Goal: Information Seeking & Learning: Check status

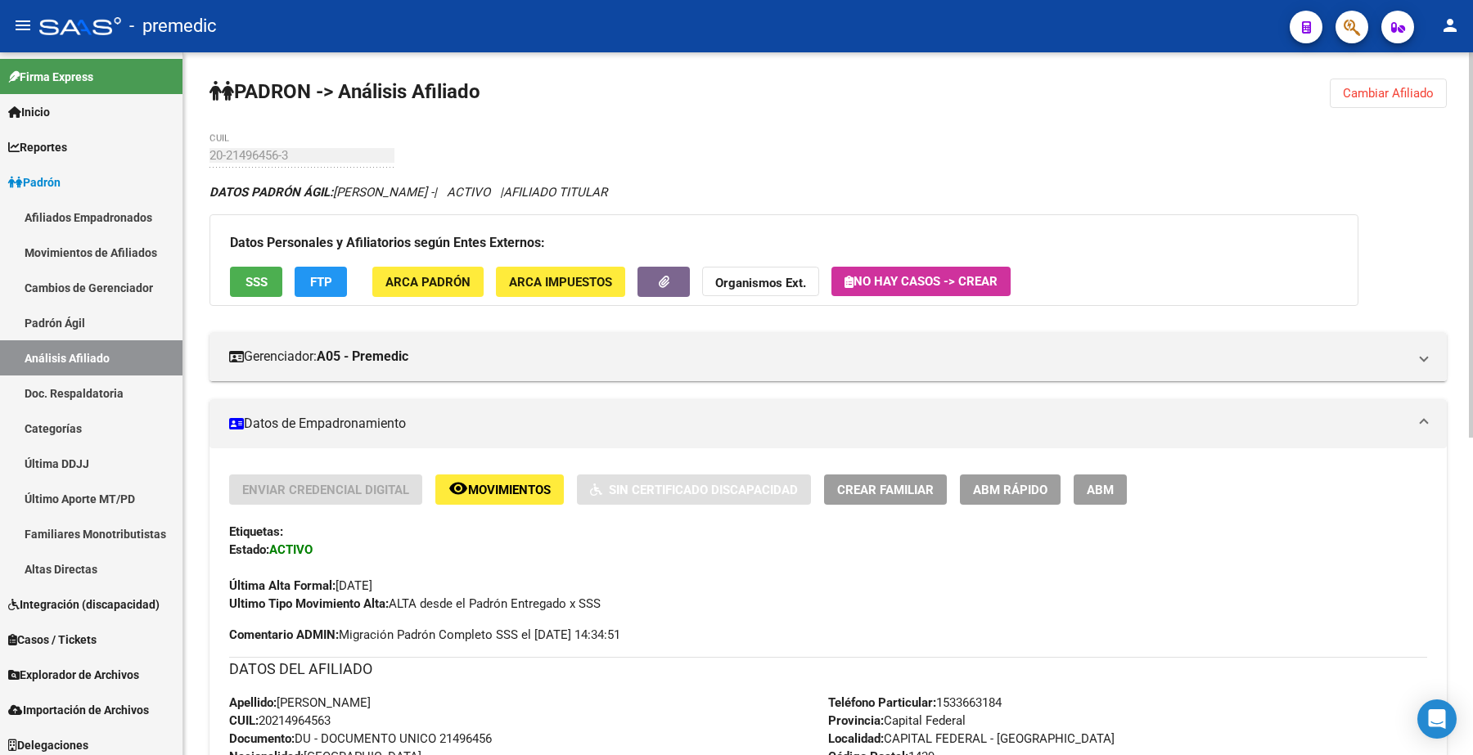
click at [1392, 97] on span "Cambiar Afiliado" at bounding box center [1388, 93] width 91 height 15
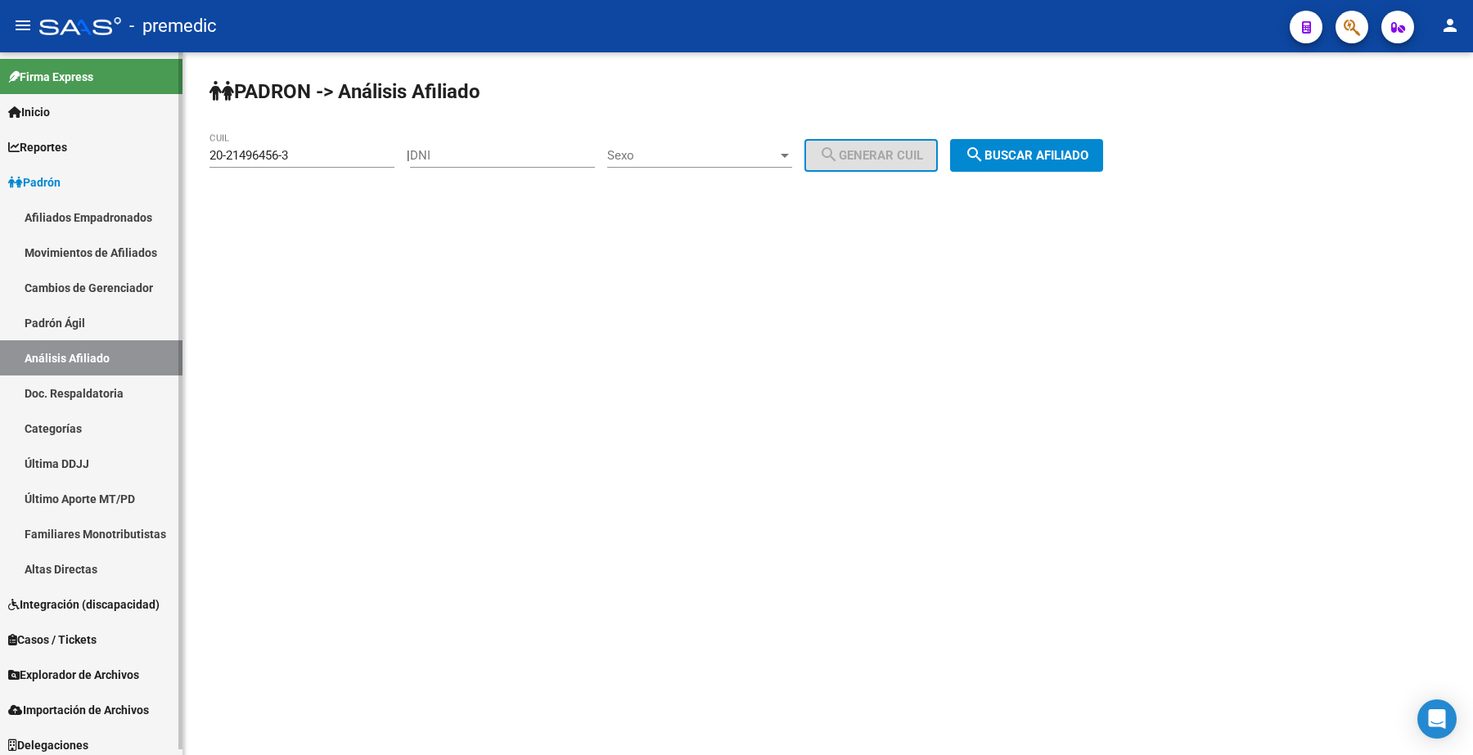
drag, startPoint x: 334, startPoint y: 150, endPoint x: 113, endPoint y: 151, distance: 221.0
click at [113, 151] on mat-sidenav-container "Firma Express Inicio Calendario SSS Instructivos Contacto OS Reportes Padrón Tr…" at bounding box center [736, 403] width 1473 height 703
paste input "37835648"
click at [1080, 172] on div "PADRON -> Análisis Afiliado 20-37835648-3 CUIL | DNI Sexo Sexo search Generar C…" at bounding box center [828, 138] width 1290 height 172
click at [1049, 153] on span "search Buscar afiliado" at bounding box center [1027, 155] width 124 height 15
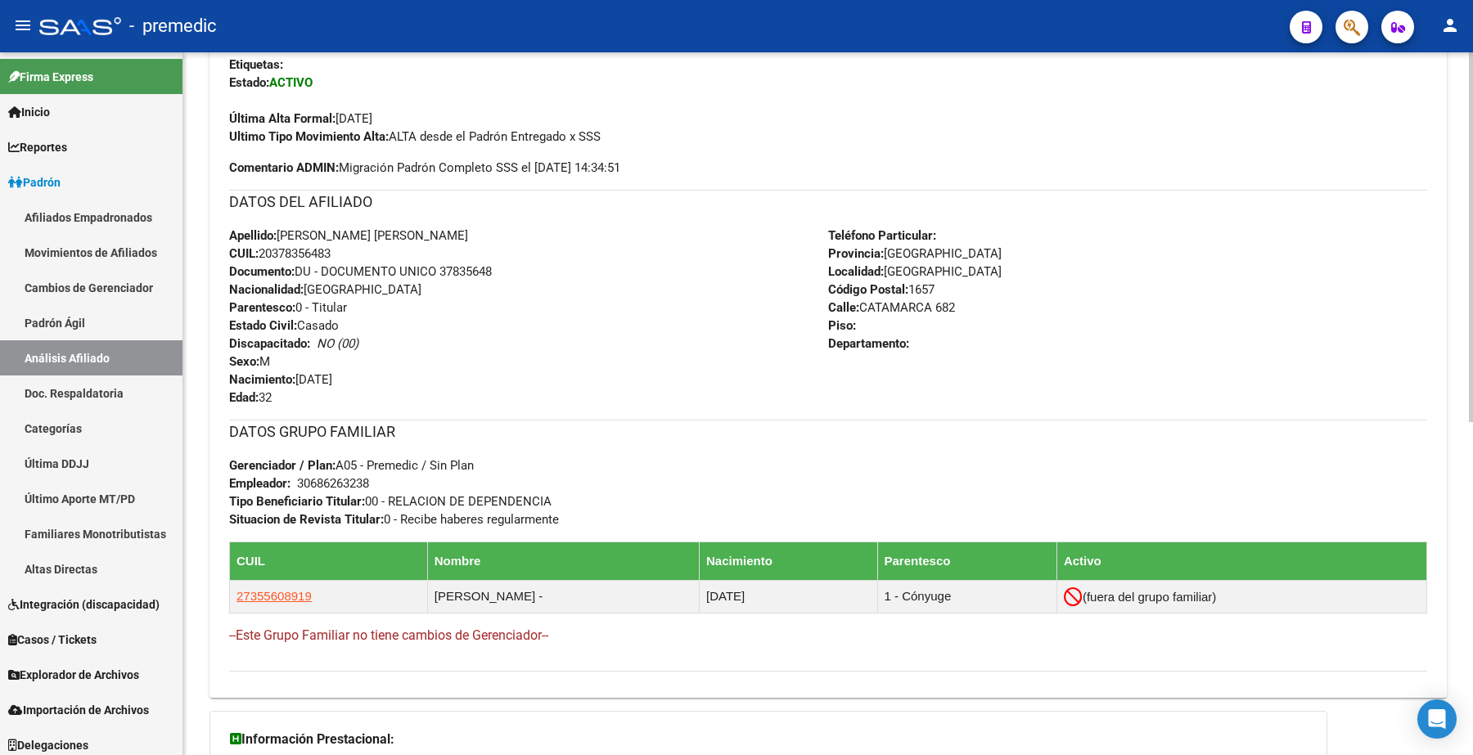
scroll to position [636, 0]
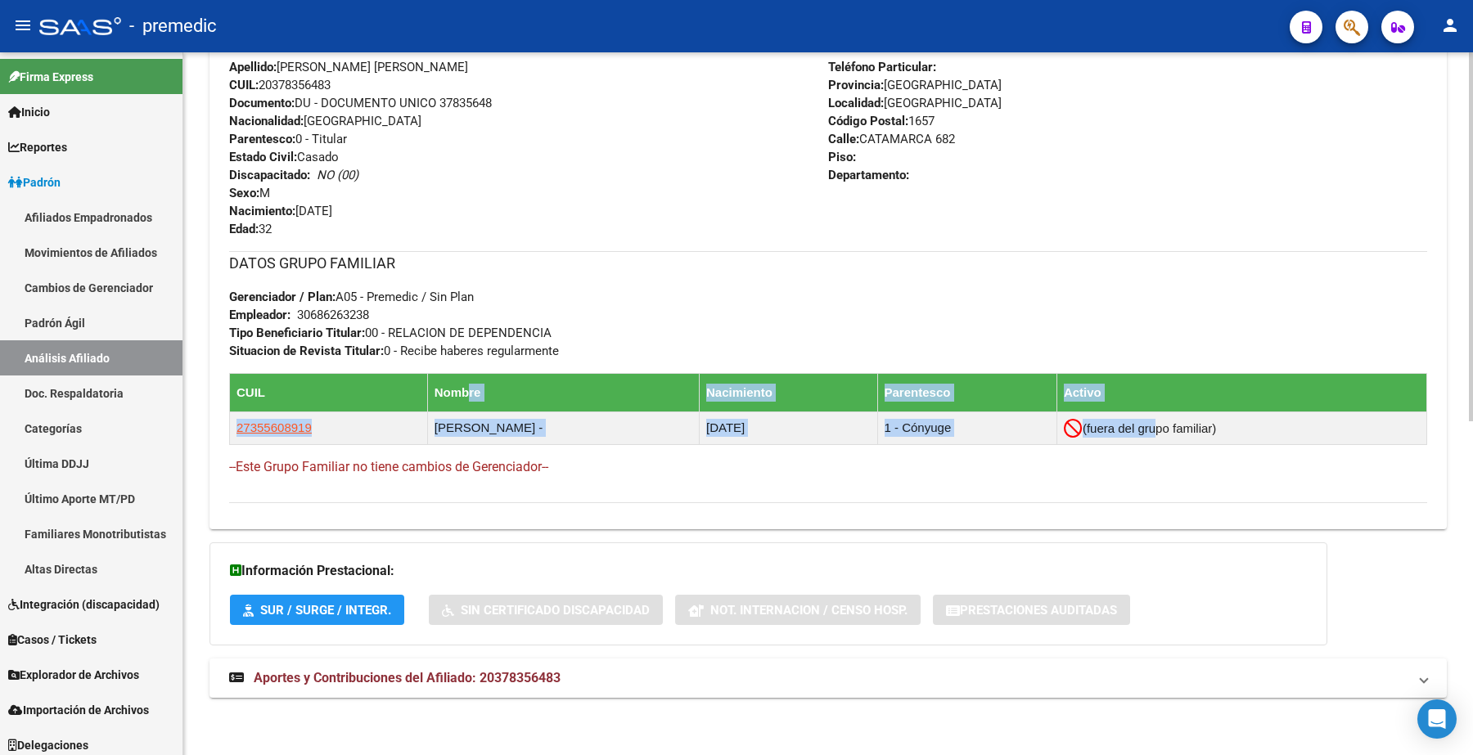
drag, startPoint x: 1162, startPoint y: 434, endPoint x: 399, endPoint y: 397, distance: 763.7
click at [417, 394] on table "CUIL Nombre Nacimiento Parentesco Activo 27355608919 [PERSON_NAME] - [DATE] 1 -…" at bounding box center [828, 409] width 1198 height 72
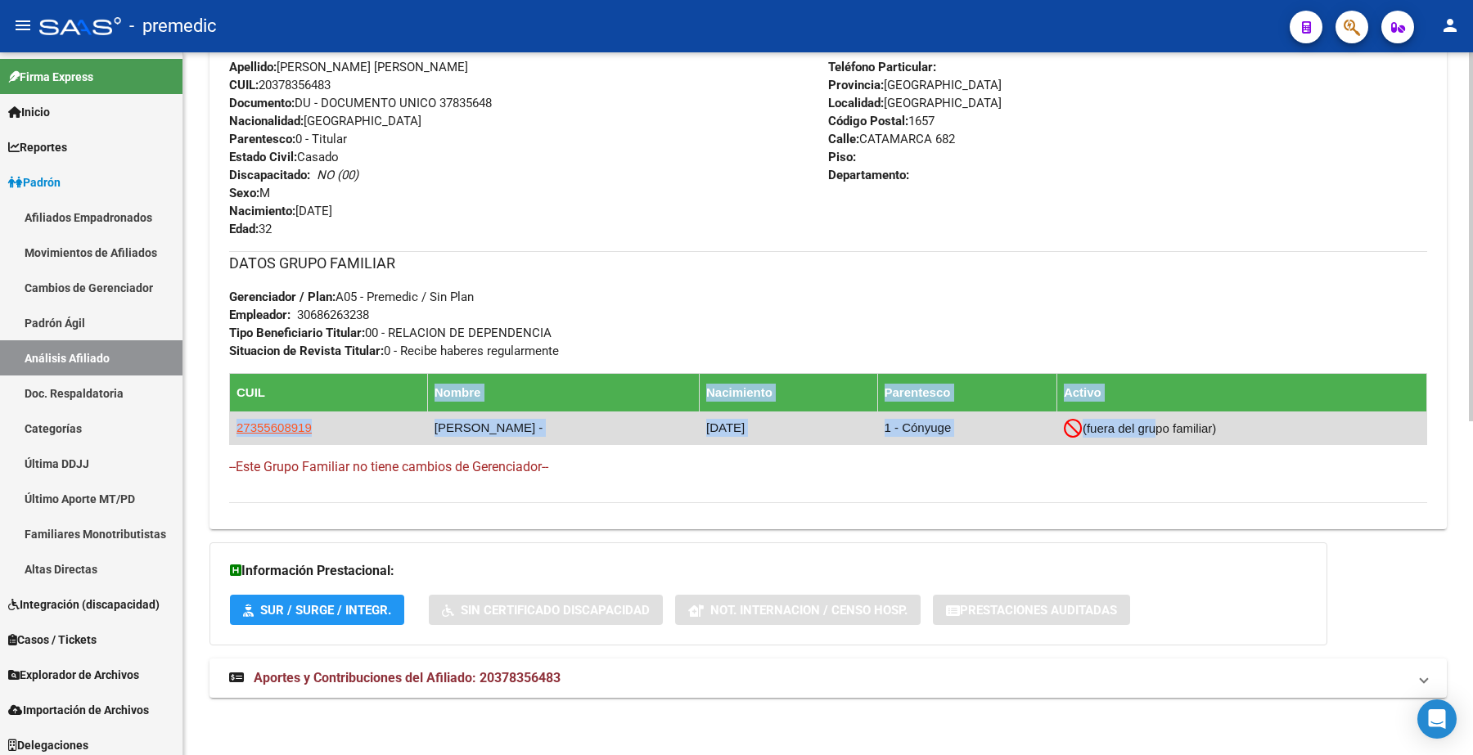
click at [344, 427] on td "27355608919" at bounding box center [329, 428] width 198 height 33
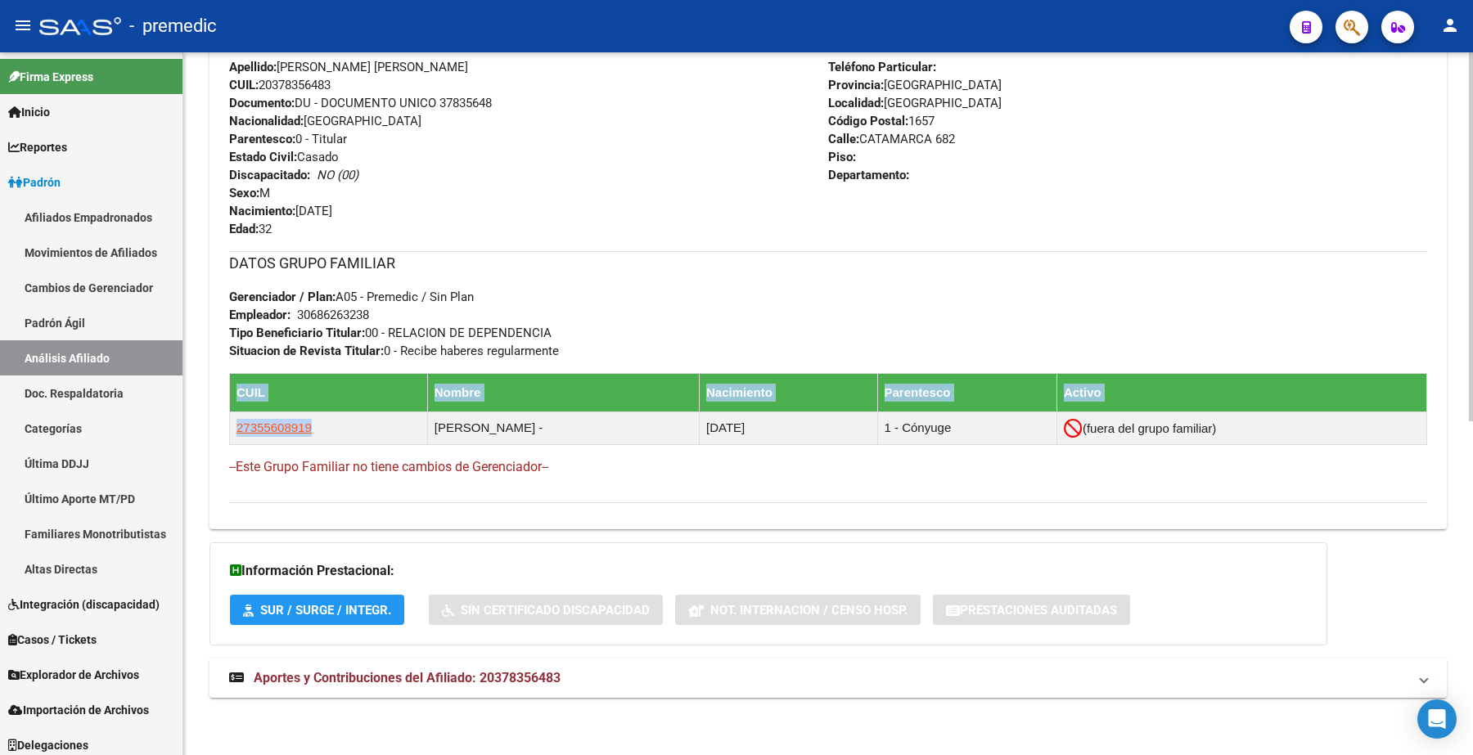
drag, startPoint x: 332, startPoint y: 427, endPoint x: 195, endPoint y: 418, distance: 137.8
click at [195, 418] on div "PADRON -> Análisis Afiliado Cambiar Afiliado 20-37835648-3 CUIL DATOS PADRÓN ÁG…" at bounding box center [828, 85] width 1290 height 1339
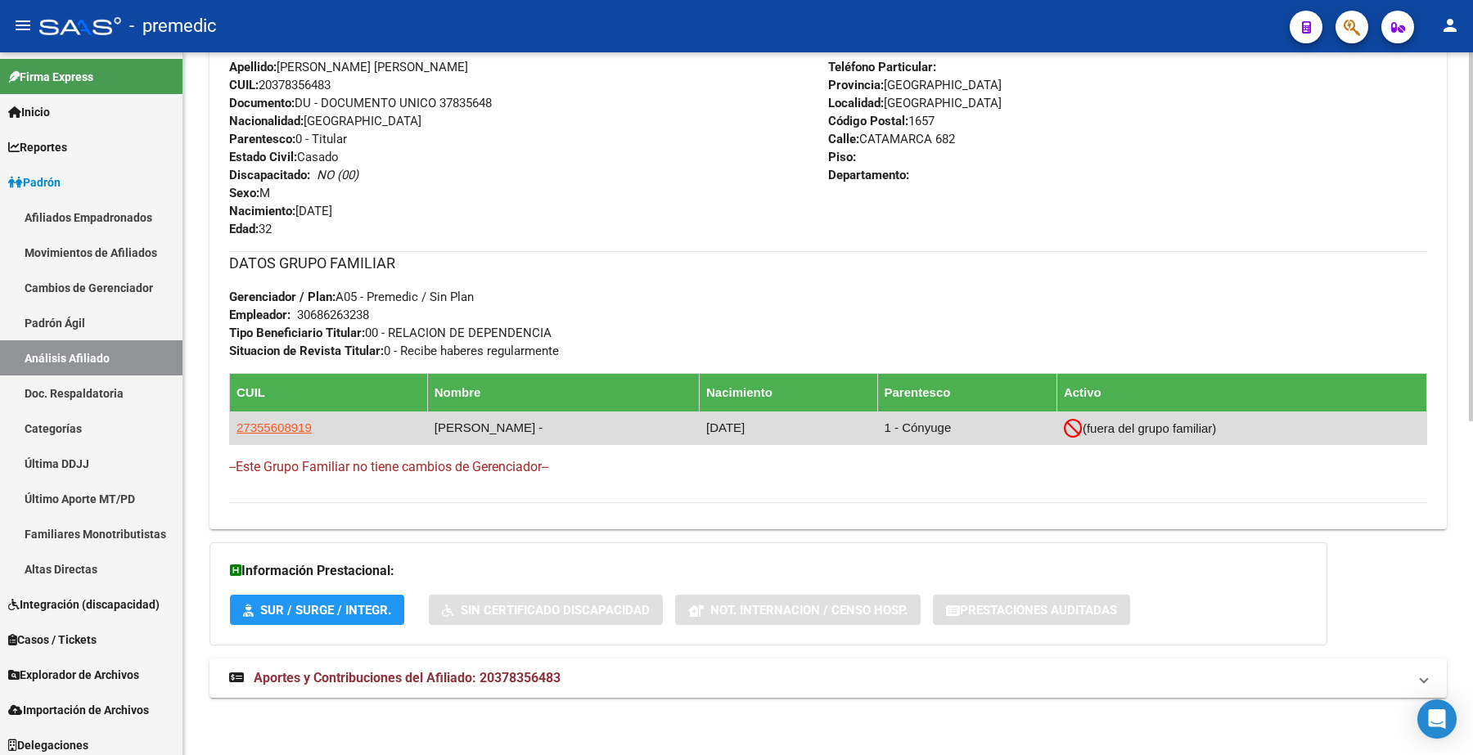
drag, startPoint x: 350, startPoint y: 431, endPoint x: 336, endPoint y: 422, distance: 17.3
click at [349, 431] on td "27355608919" at bounding box center [329, 428] width 198 height 33
drag, startPoint x: 274, startPoint y: 426, endPoint x: 238, endPoint y: 430, distance: 36.2
click at [238, 430] on td "27355608919" at bounding box center [329, 428] width 198 height 33
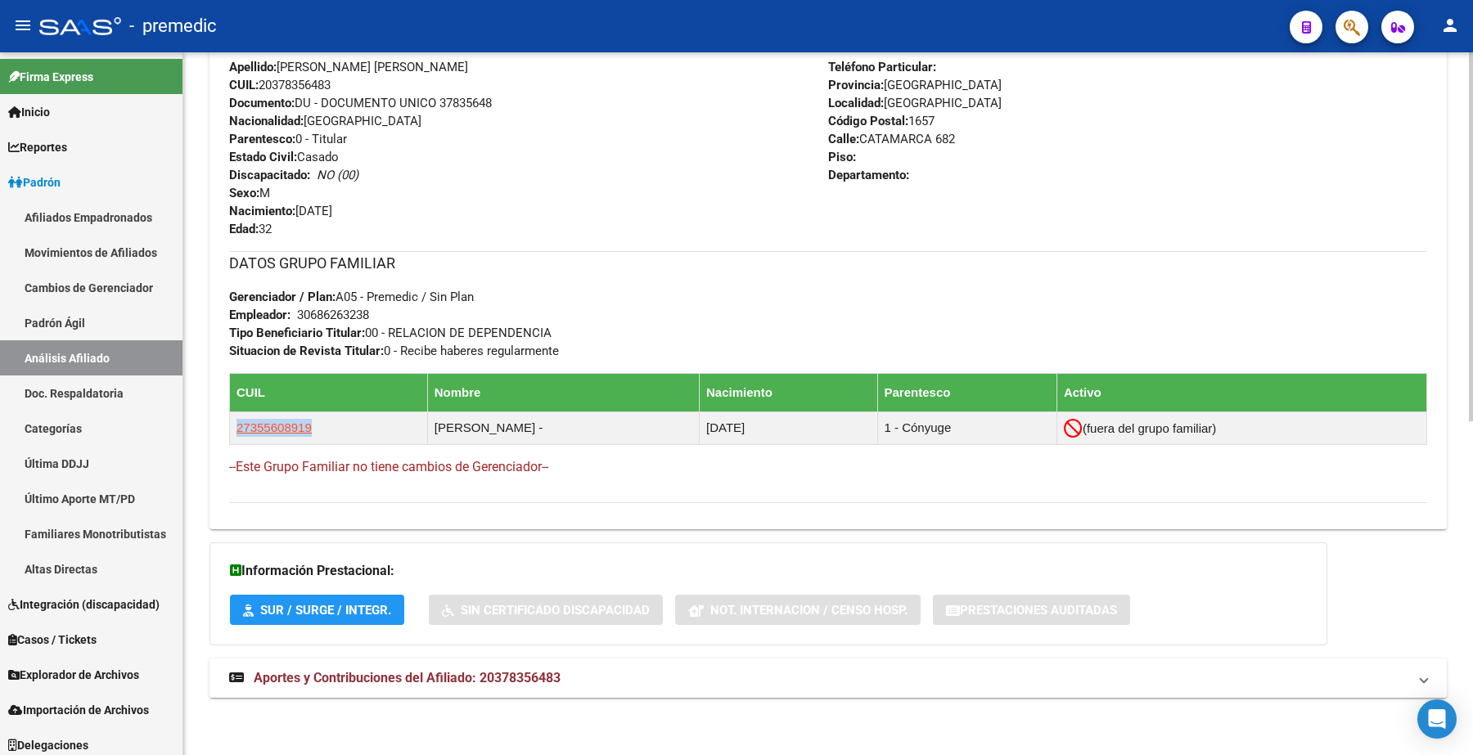
copy span "27355608919"
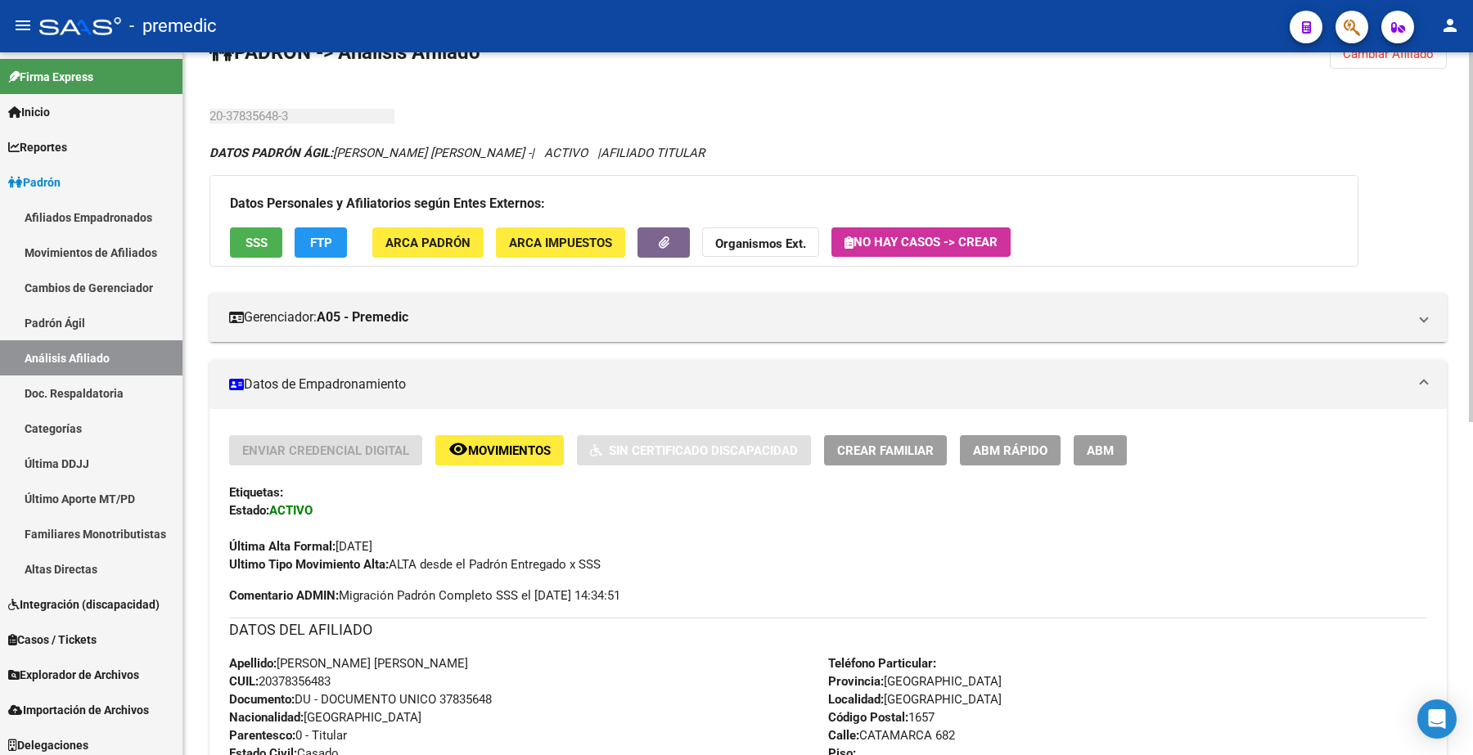
scroll to position [0, 0]
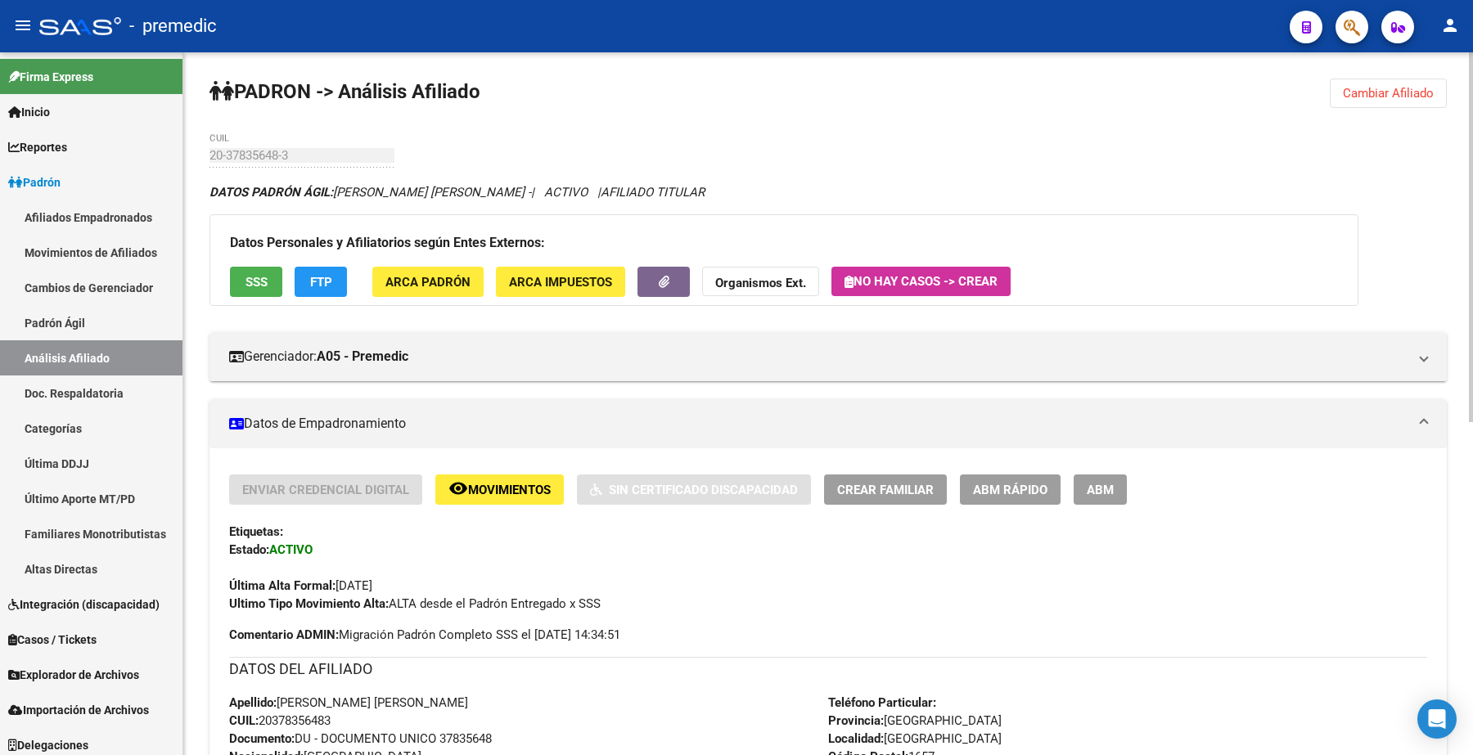
click at [1380, 88] on span "Cambiar Afiliado" at bounding box center [1388, 93] width 91 height 15
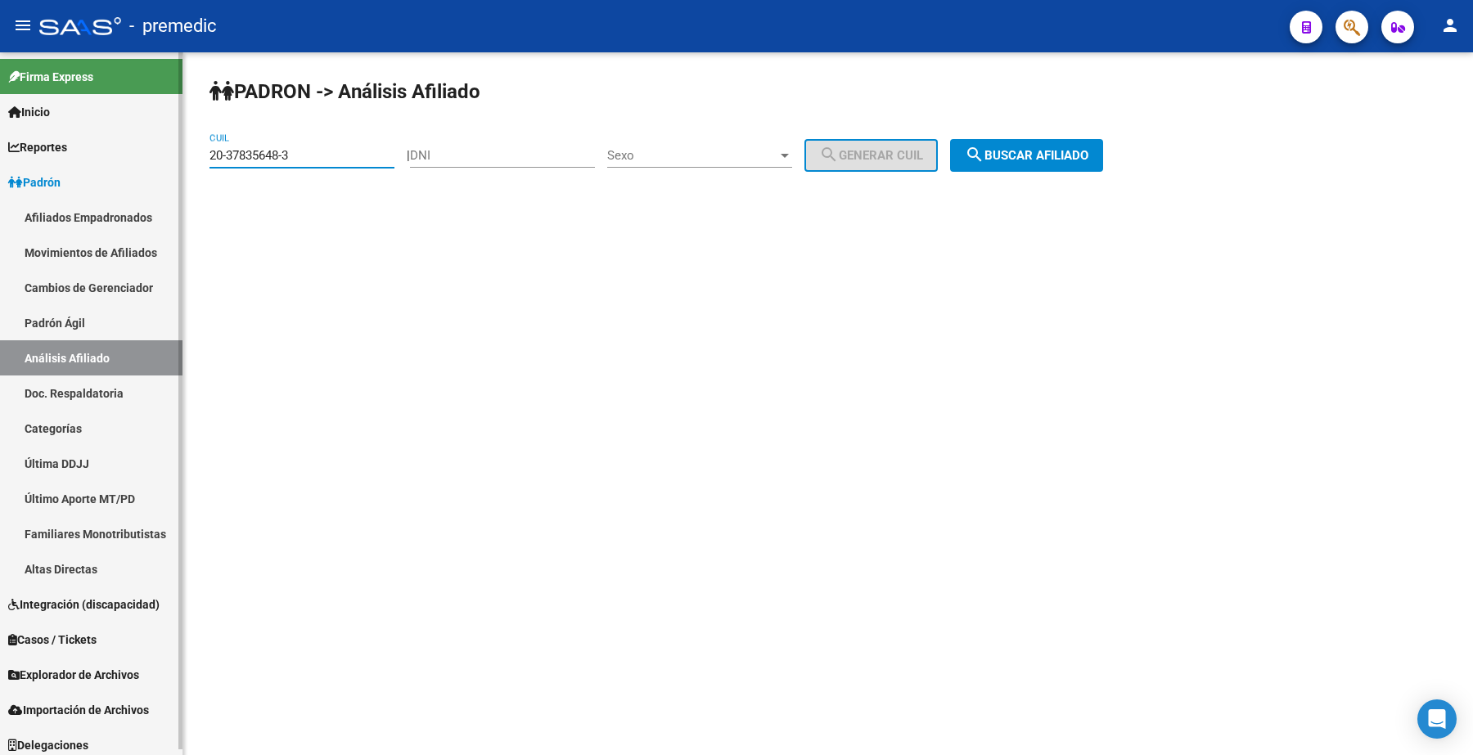
drag, startPoint x: 297, startPoint y: 156, endPoint x: 0, endPoint y: 151, distance: 297.1
click at [0, 151] on mat-sidenav-container "Firma Express Inicio Calendario SSS Instructivos Contacto OS Reportes Padrón Tr…" at bounding box center [736, 403] width 1473 height 703
paste input "7-35560891-9"
type input "27-35560891-9"
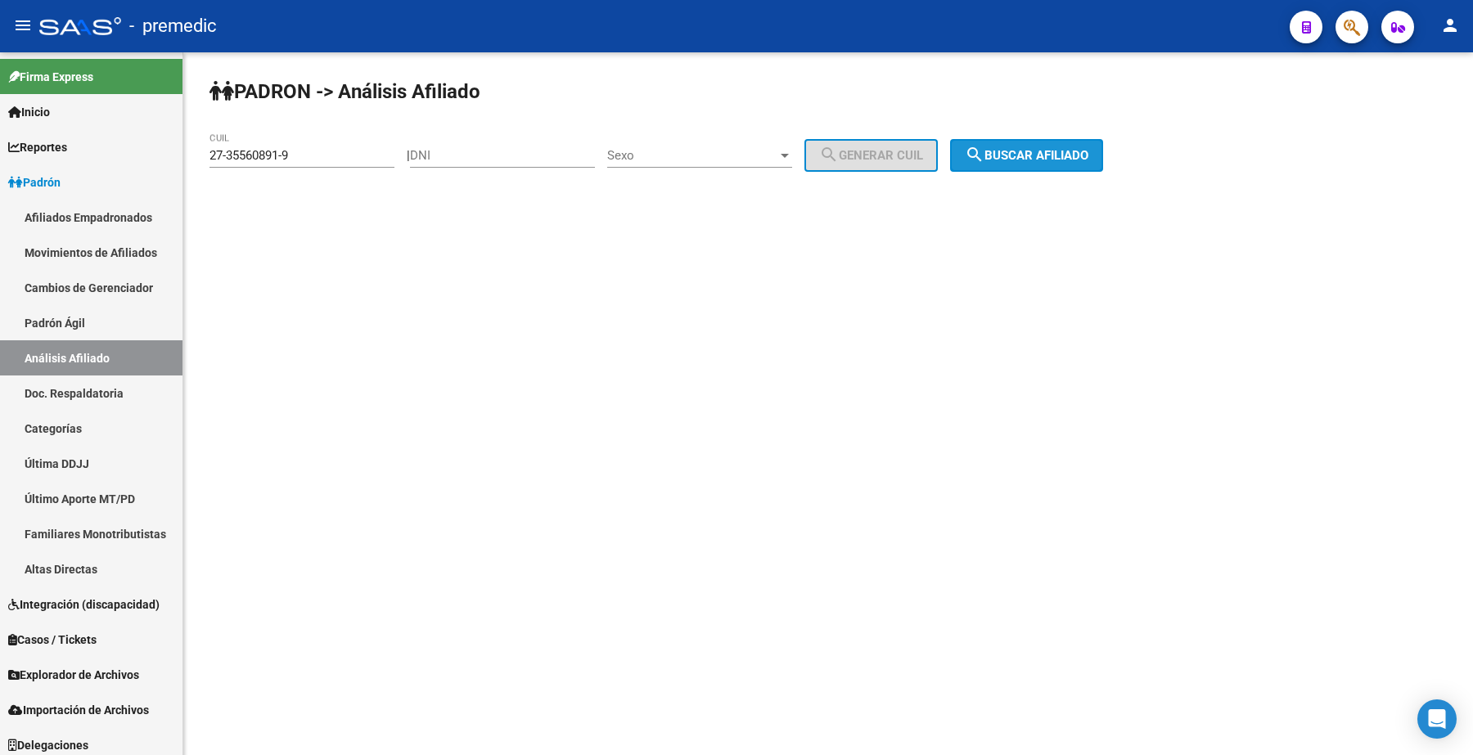
click at [1015, 144] on button "search Buscar afiliado" at bounding box center [1026, 155] width 153 height 33
